Goal: Navigation & Orientation: Find specific page/section

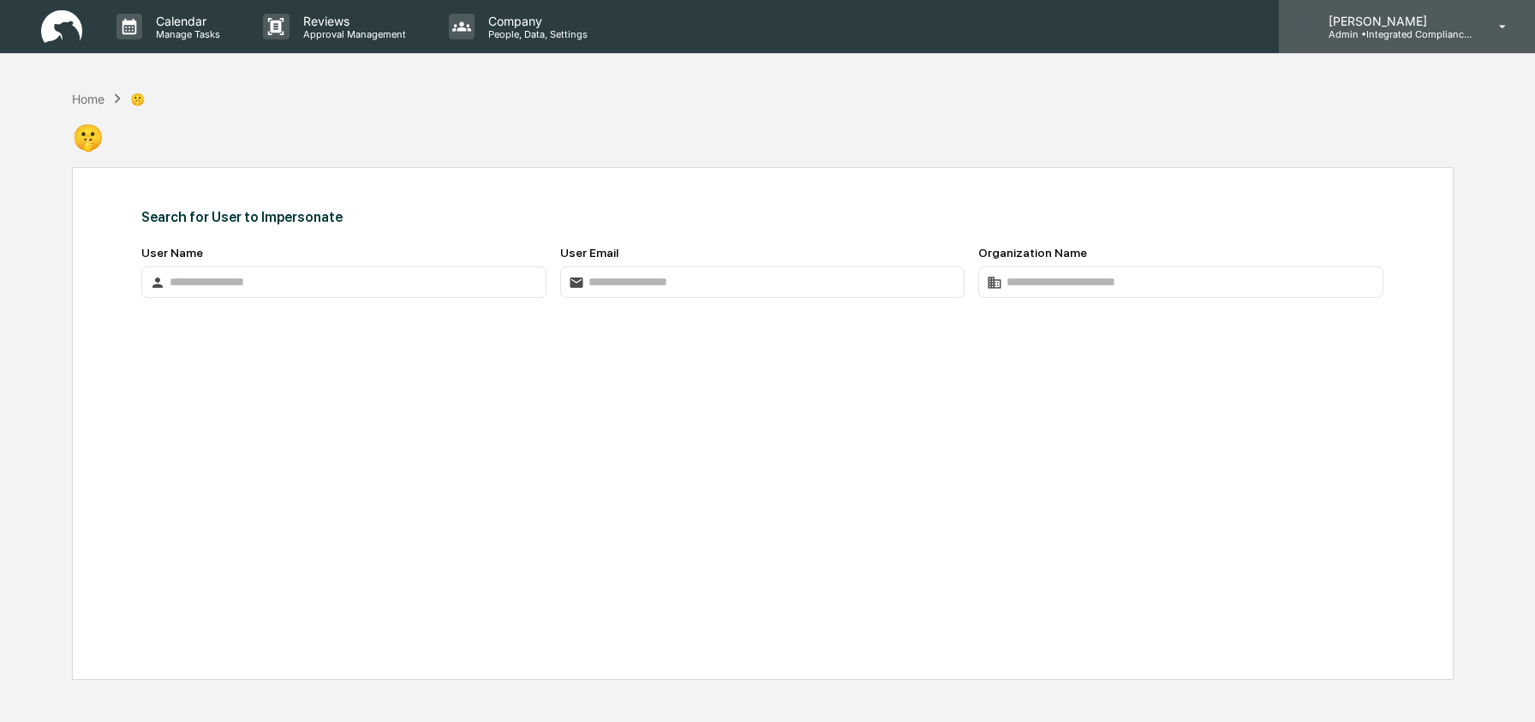
click at [1313, 26] on icon at bounding box center [1306, 27] width 16 height 16
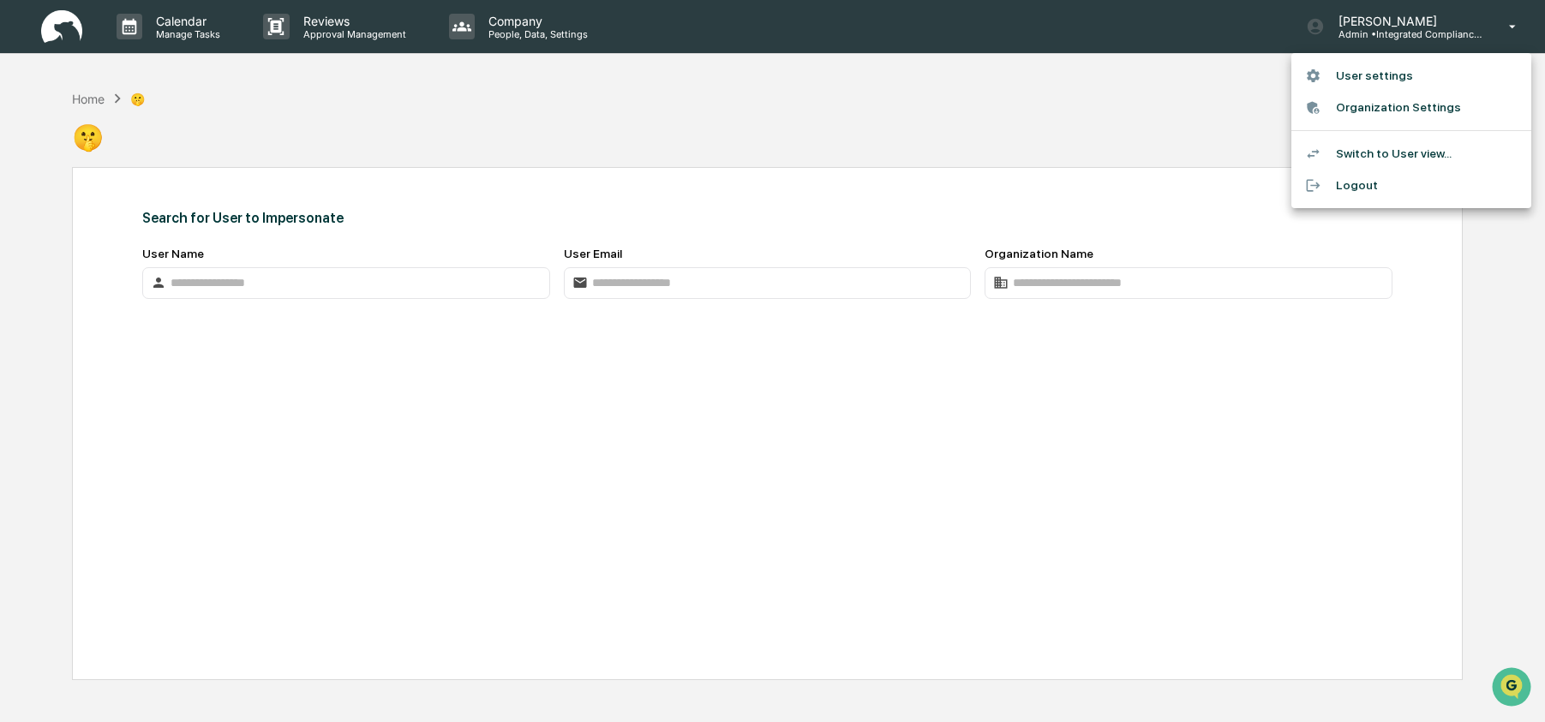
click at [93, 97] on div at bounding box center [772, 361] width 1545 height 722
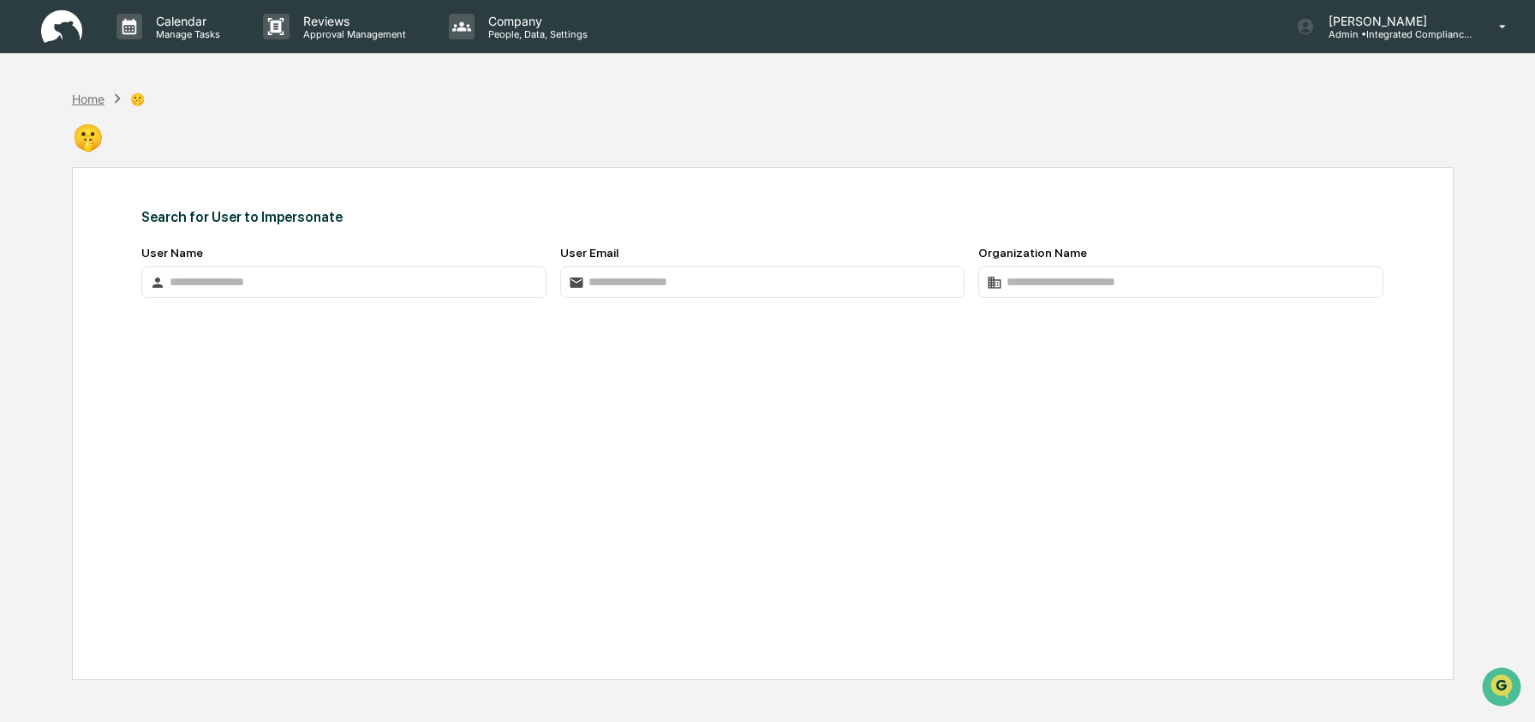
click at [93, 96] on div "Home" at bounding box center [88, 99] width 33 height 15
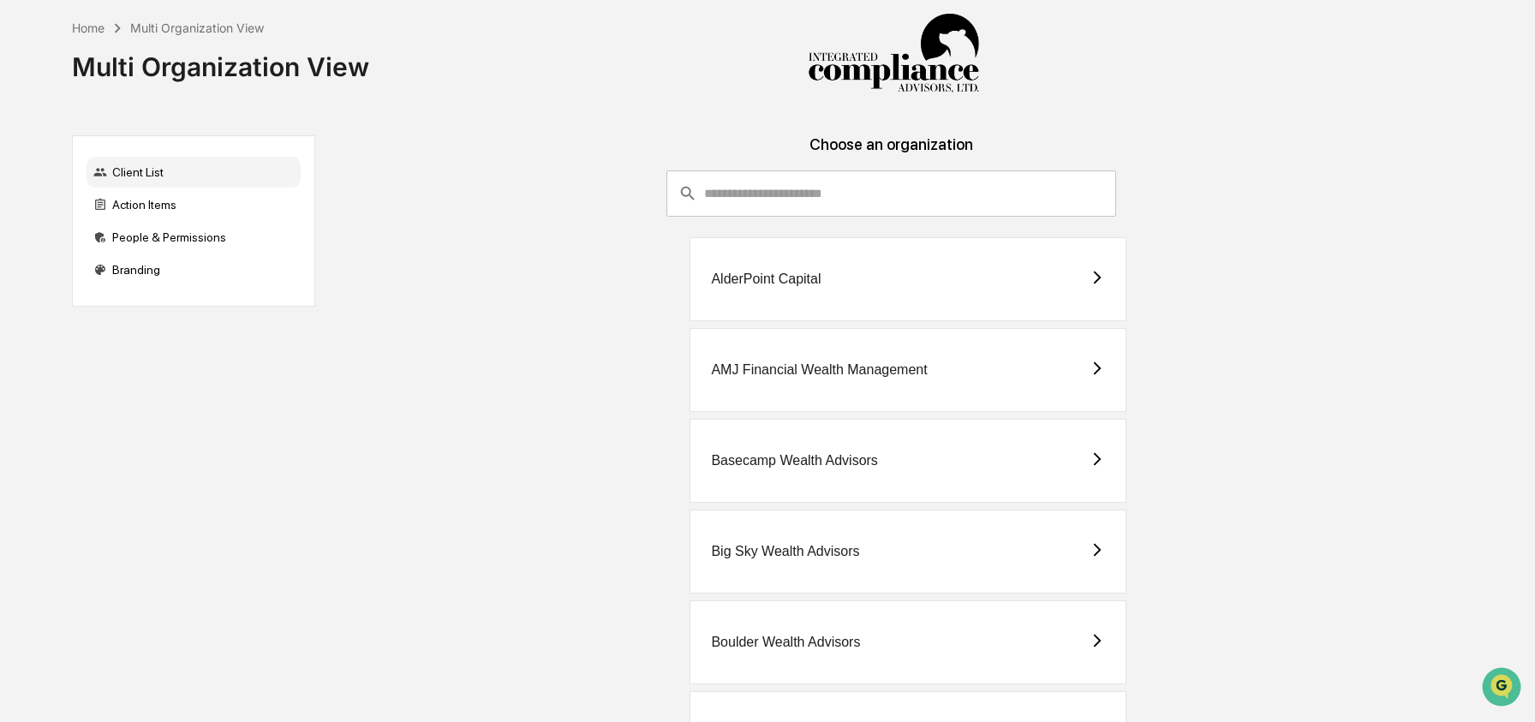
click at [762, 193] on input "consultant-dashboard__filter-organizations-search-bar" at bounding box center [910, 193] width 412 height 46
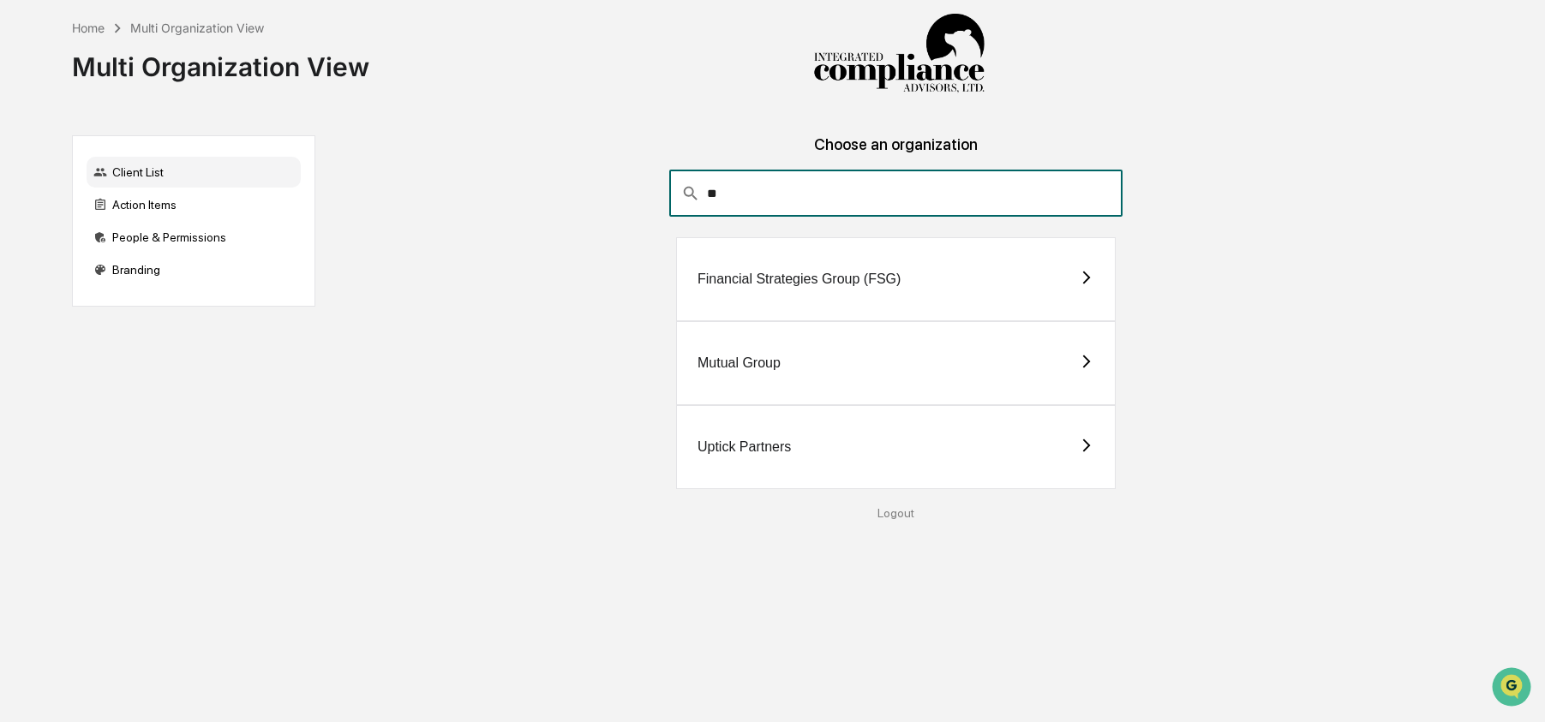
type input "**"
click at [803, 445] on div "Uptick Partners" at bounding box center [896, 447] width 440 height 84
